Goal: Navigation & Orientation: Find specific page/section

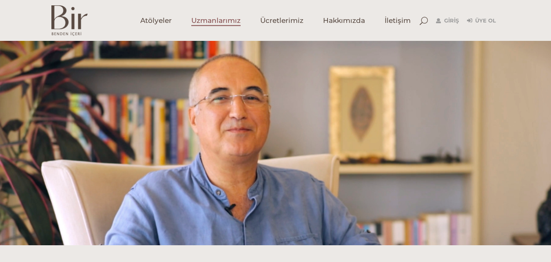
click at [220, 23] on span "Uzmanlarımız" at bounding box center [215, 20] width 49 height 9
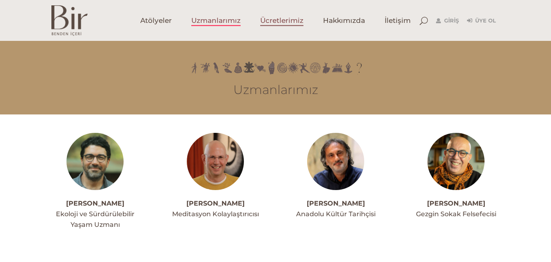
click at [275, 21] on span "Ücretlerimiz" at bounding box center [281, 20] width 43 height 9
